Goal: Navigation & Orientation: Find specific page/section

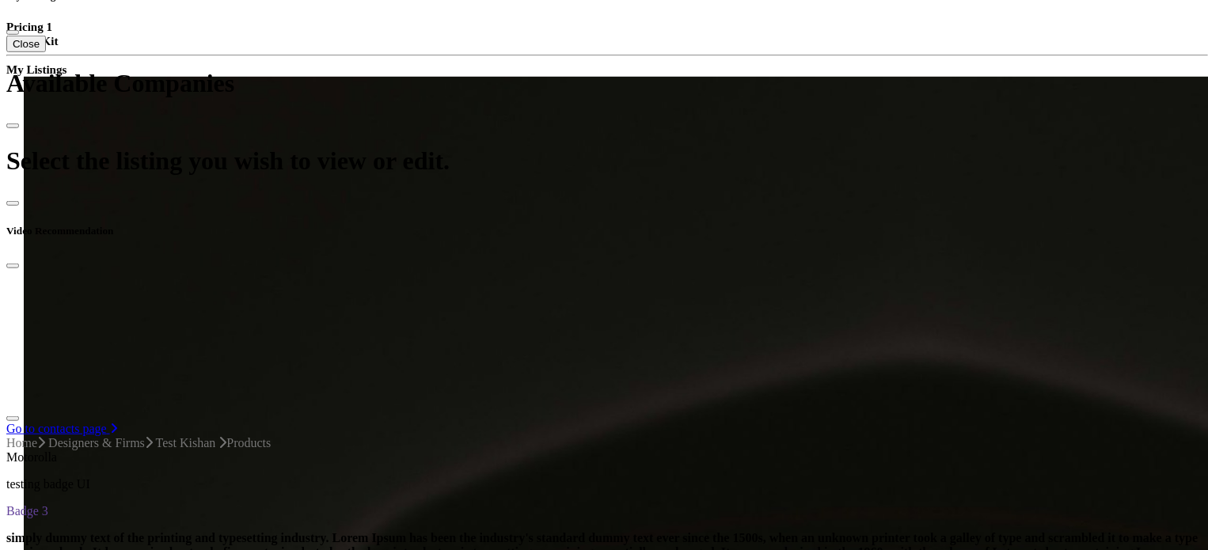
scroll to position [554, 0]
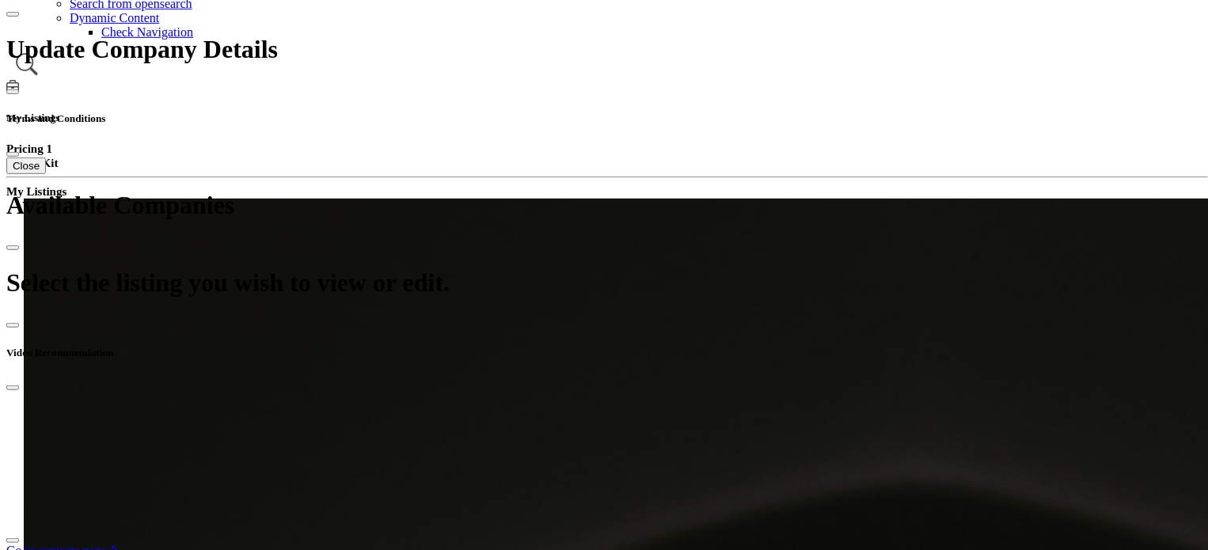
scroll to position [475, 0]
